Goal: Navigation & Orientation: Find specific page/section

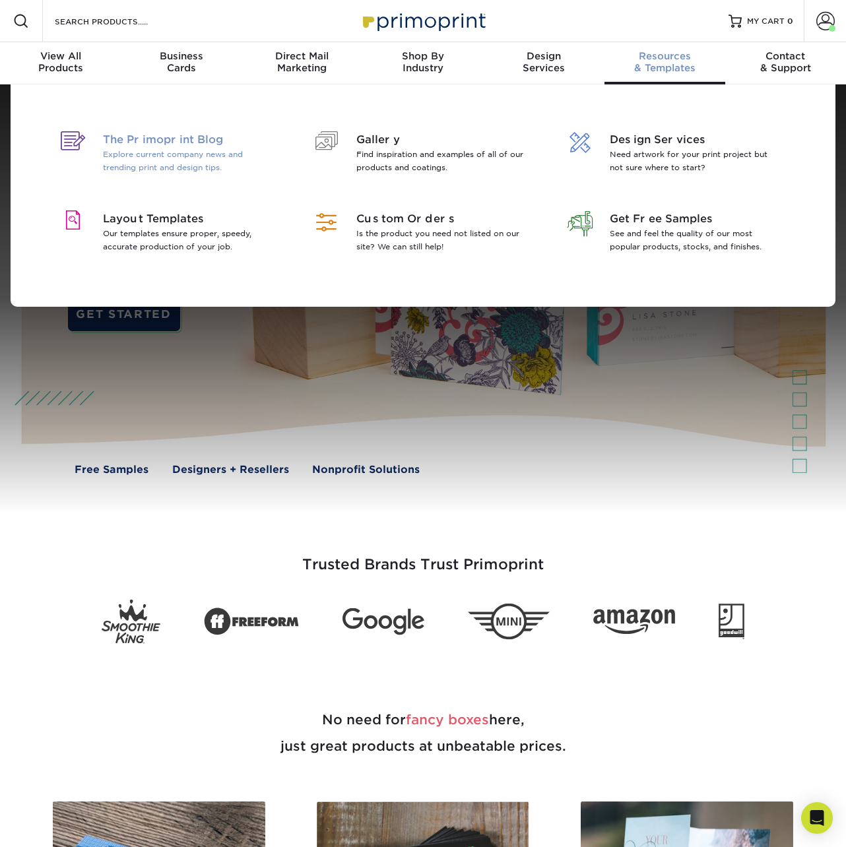
click at [208, 168] on p "Explore current company news and trending print and design tips." at bounding box center [188, 161] width 171 height 26
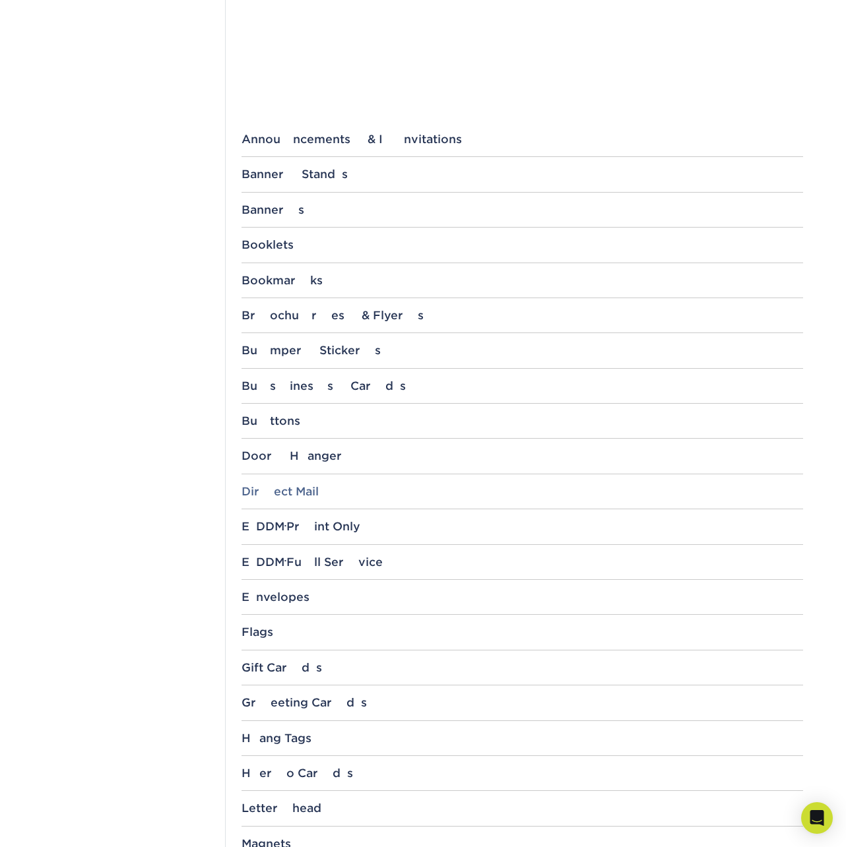
scroll to position [438, 0]
click at [306, 388] on div "Business Cards" at bounding box center [523, 385] width 562 height 13
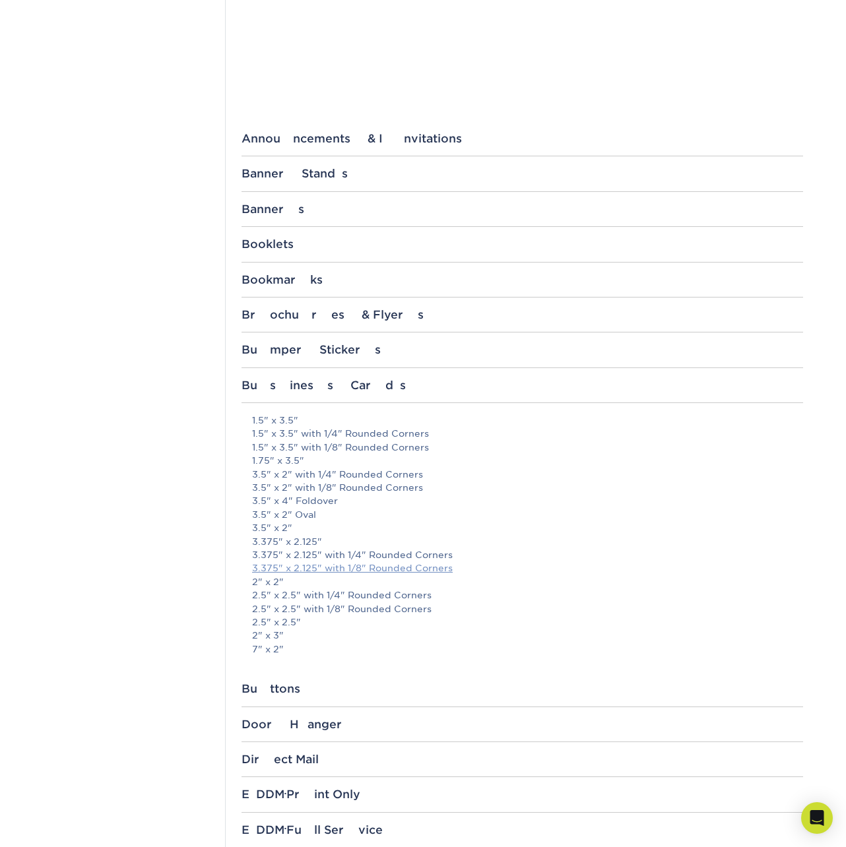
click at [368, 572] on link "3.375" x 2.125" with 1/8" Rounded Corners" at bounding box center [352, 568] width 201 height 11
